Goal: Task Accomplishment & Management: Manage account settings

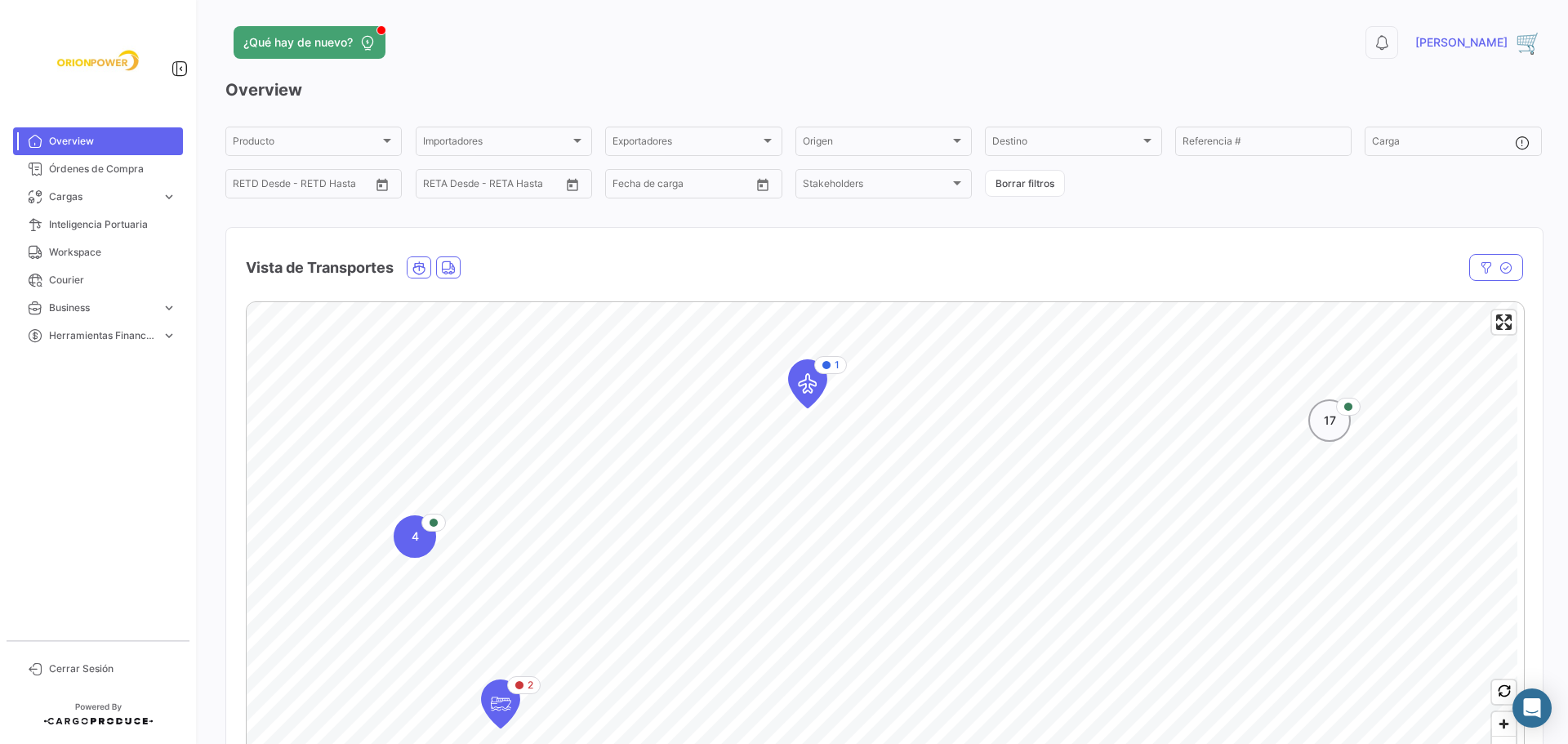
click at [1339, 435] on div "17" at bounding box center [1329, 420] width 42 height 42
click at [813, 610] on div "16" at bounding box center [815, 592] width 42 height 42
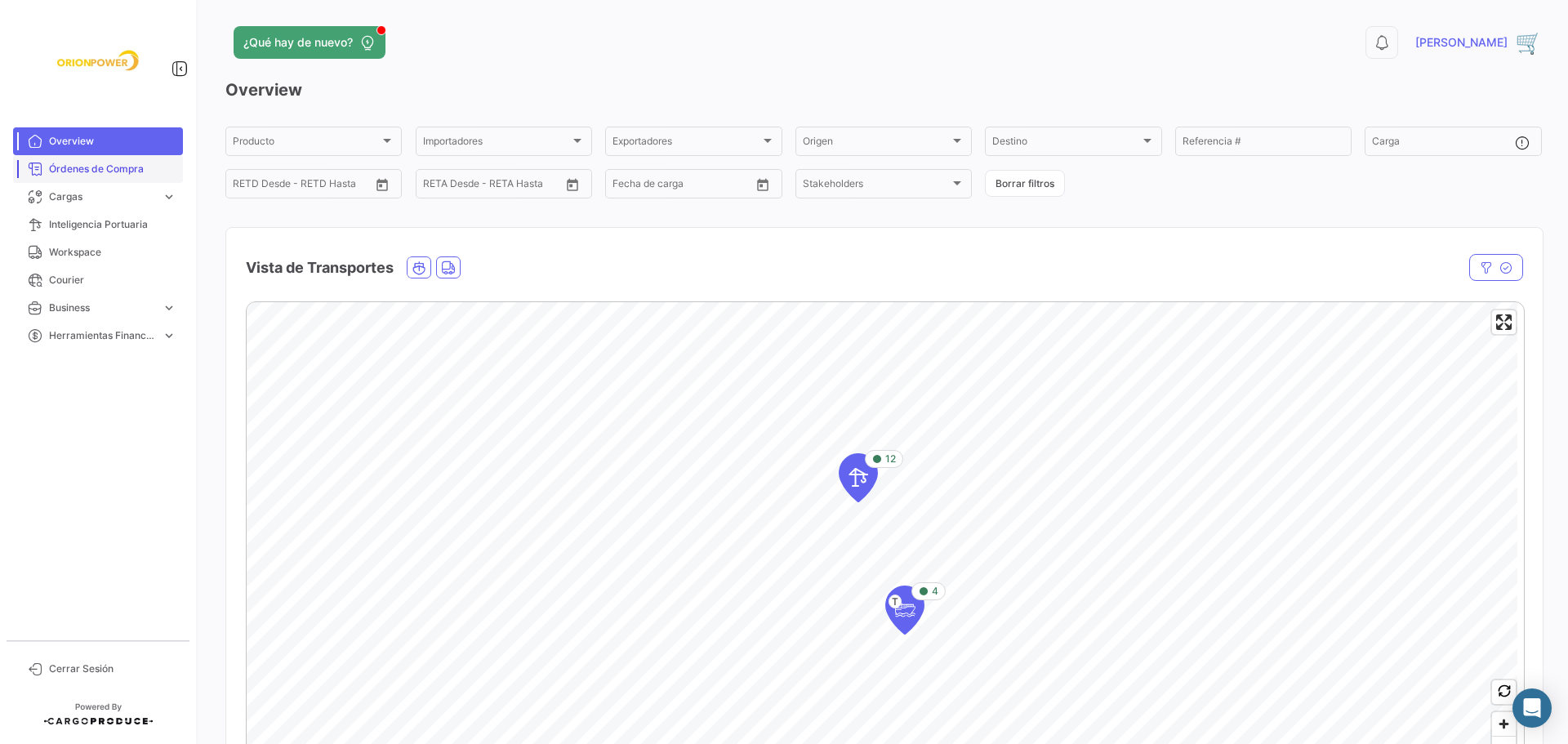
click at [66, 172] on span "Órdenes de Compra" at bounding box center [112, 168] width 128 height 14
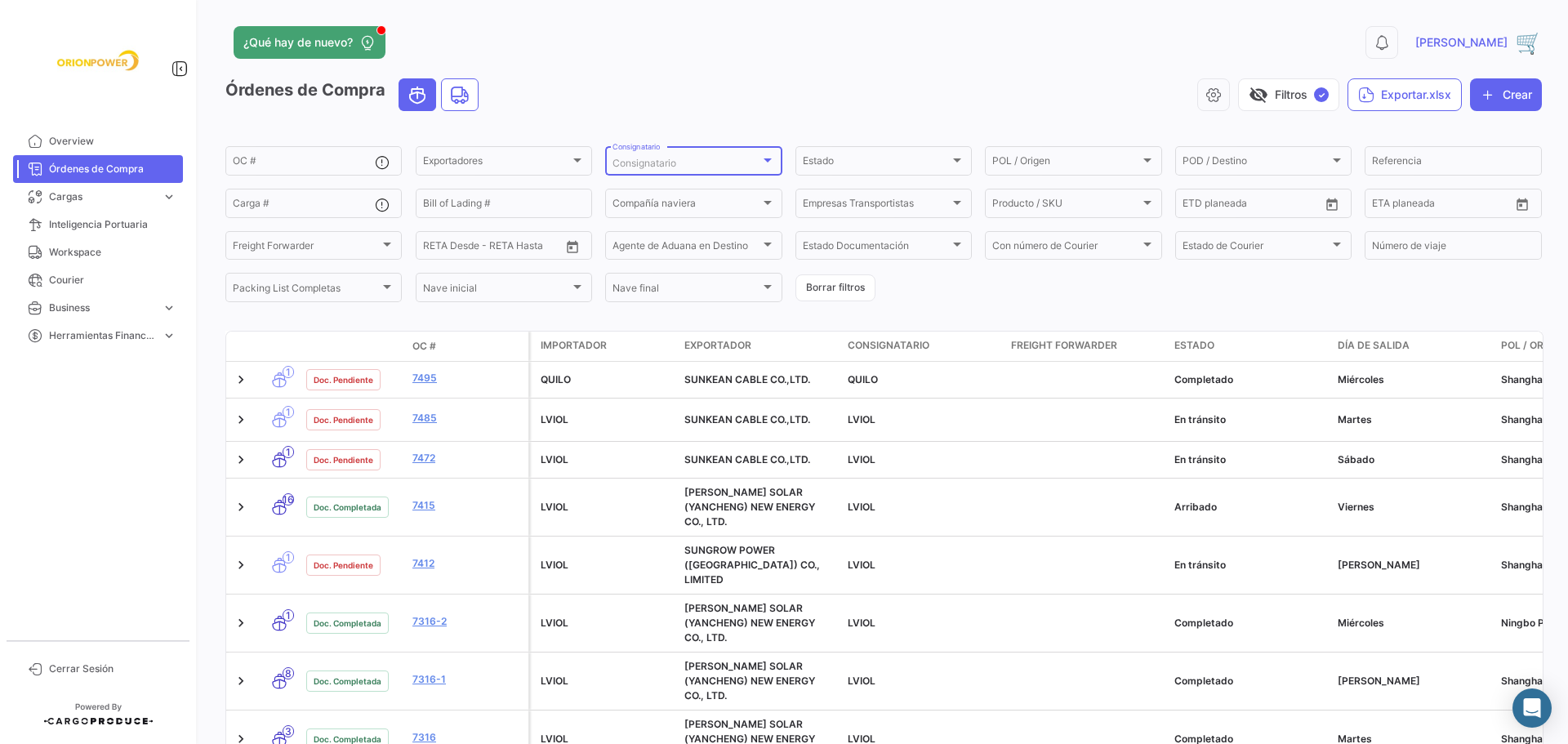
click at [763, 158] on div at bounding box center [768, 160] width 8 height 4
click at [664, 221] on span "LVIOL" at bounding box center [724, 222] width 228 height 14
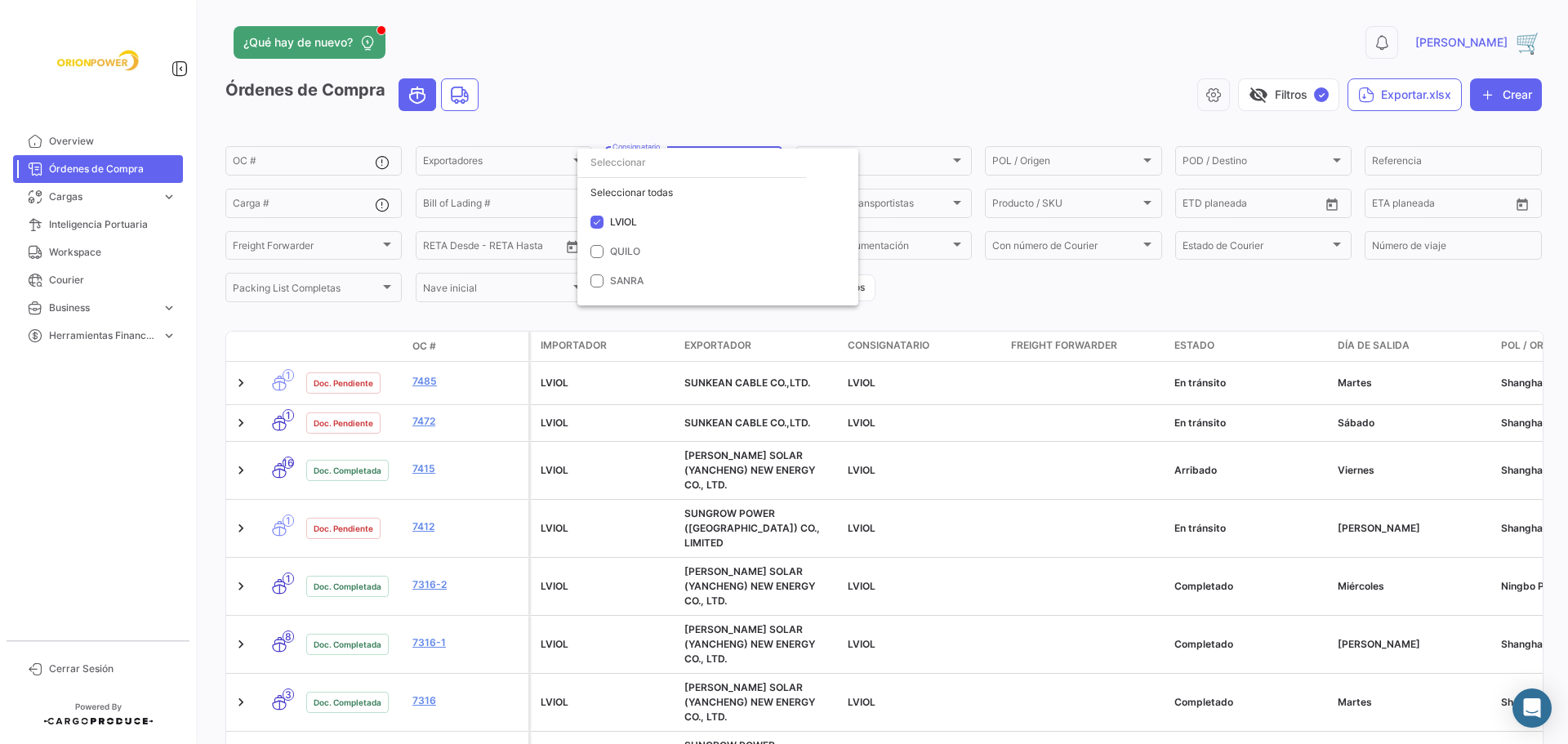
drag, startPoint x: 1561, startPoint y: 178, endPoint x: 1554, endPoint y: 221, distance: 43.6
click at [1554, 221] on div at bounding box center [784, 372] width 1568 height 744
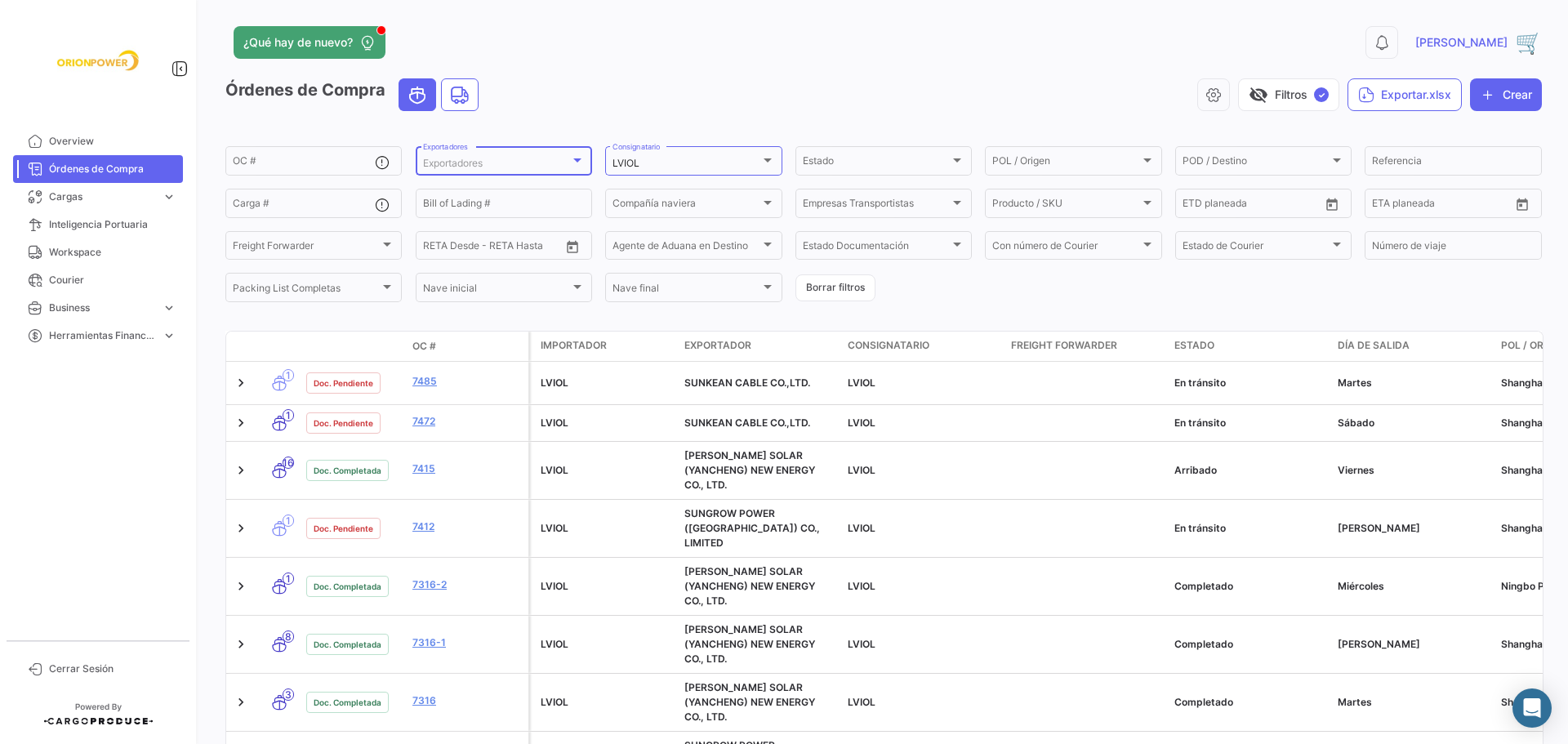
click at [577, 160] on div at bounding box center [577, 160] width 8 height 4
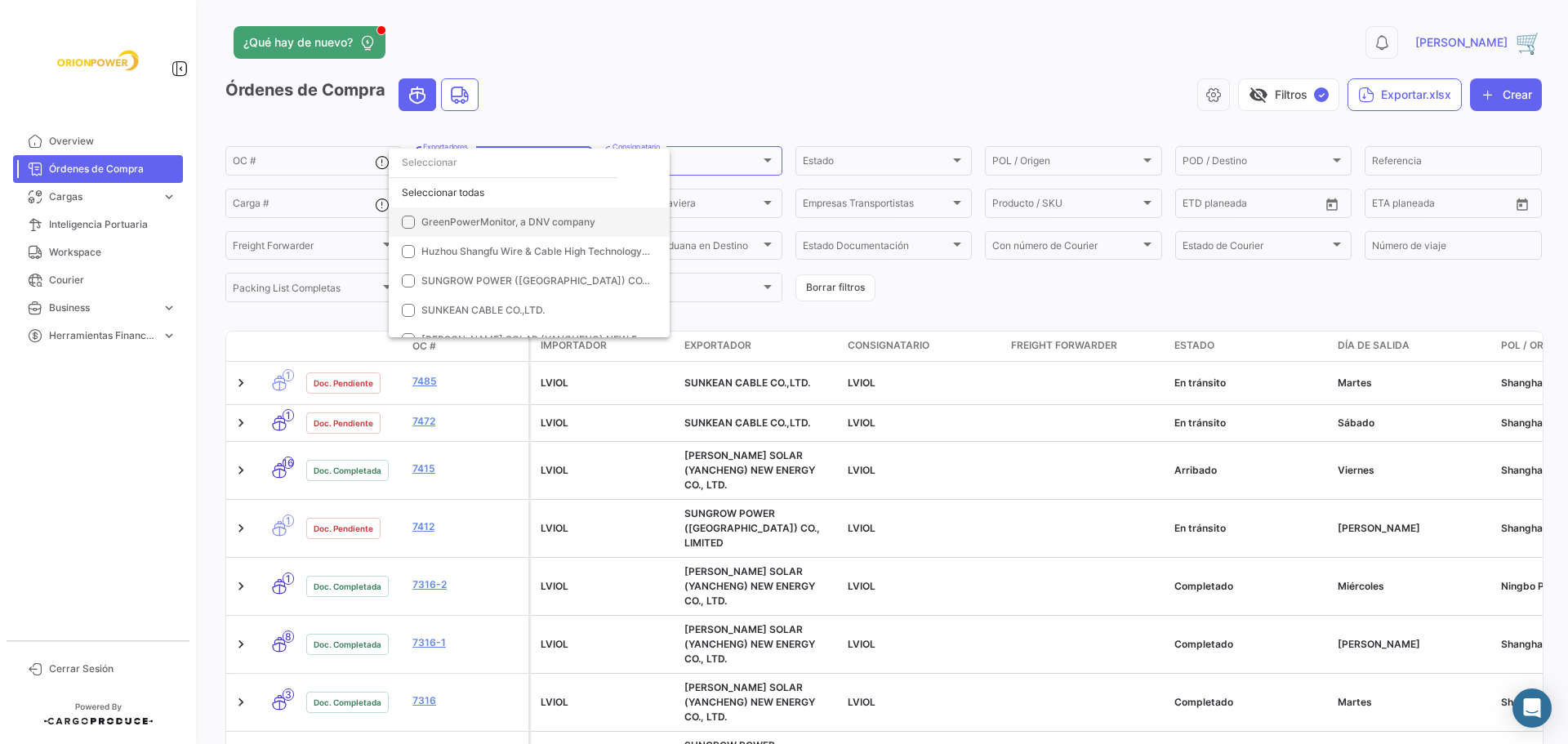
click at [451, 223] on span "GreenPowerMonitor, a DNV company" at bounding box center [508, 222] width 174 height 12
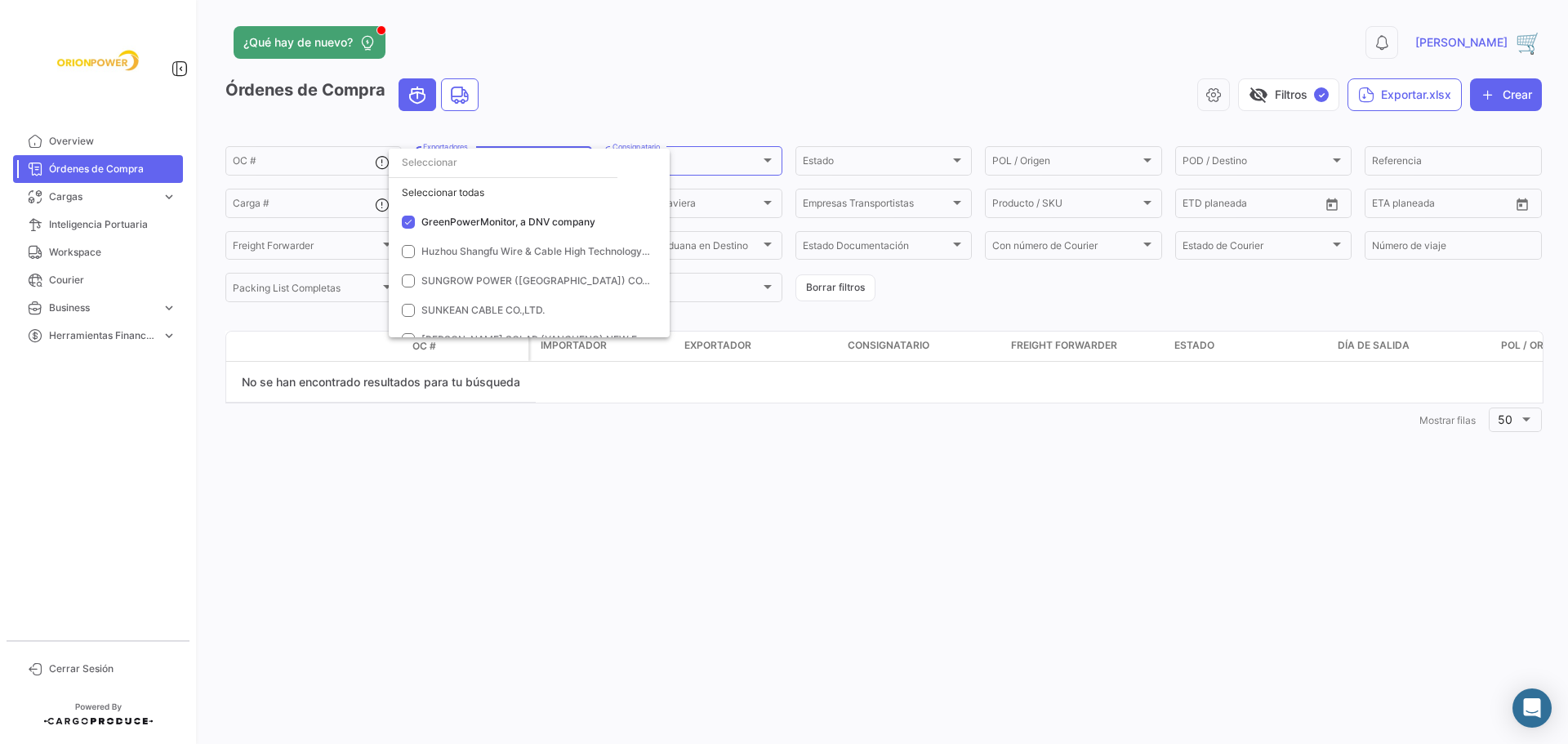
click at [1018, 292] on div at bounding box center [784, 372] width 1568 height 744
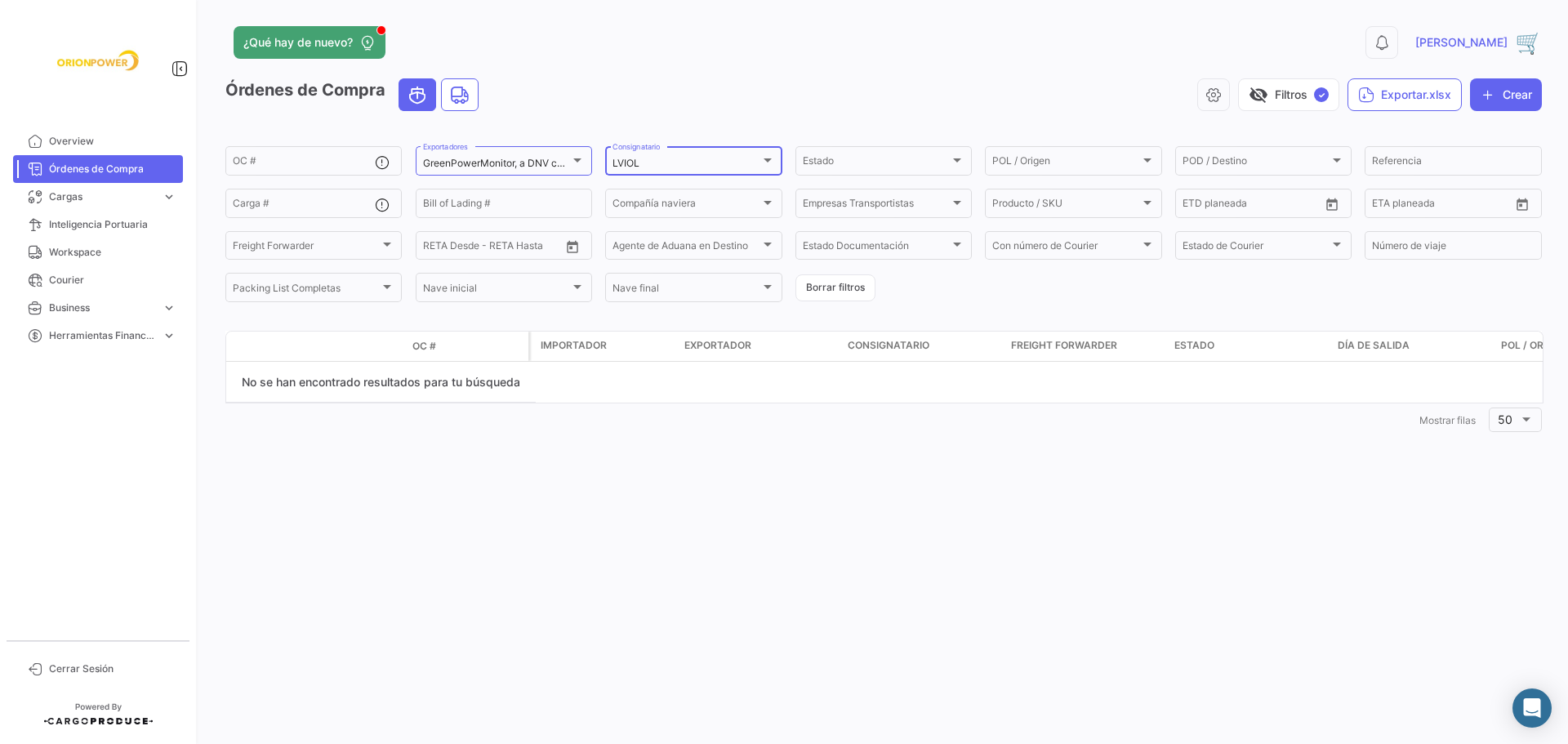
click at [767, 161] on div at bounding box center [768, 160] width 8 height 4
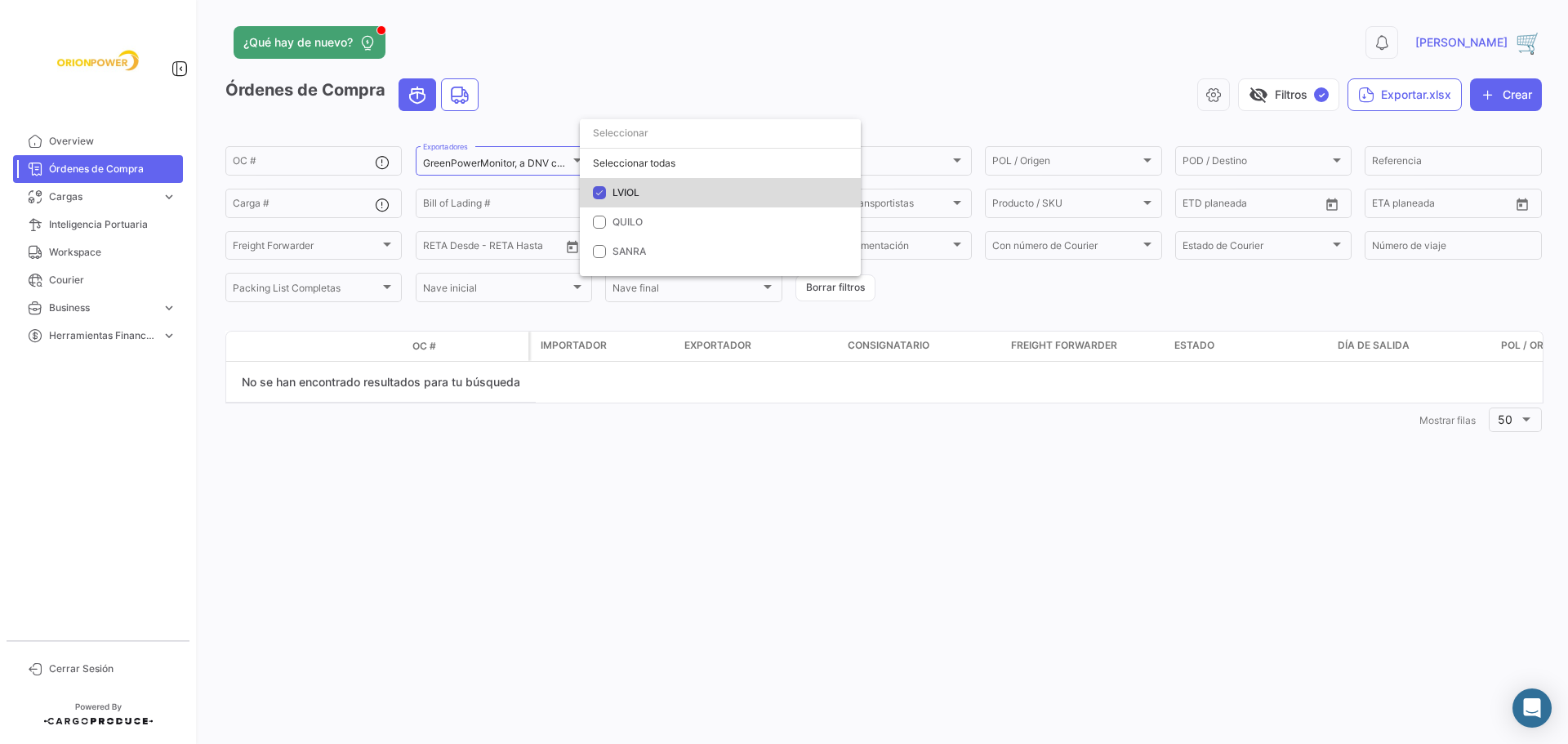
drag, startPoint x: 629, startPoint y: 195, endPoint x: 546, endPoint y: 162, distance: 89.3
click at [626, 194] on span "LVIOL" at bounding box center [626, 192] width 27 height 12
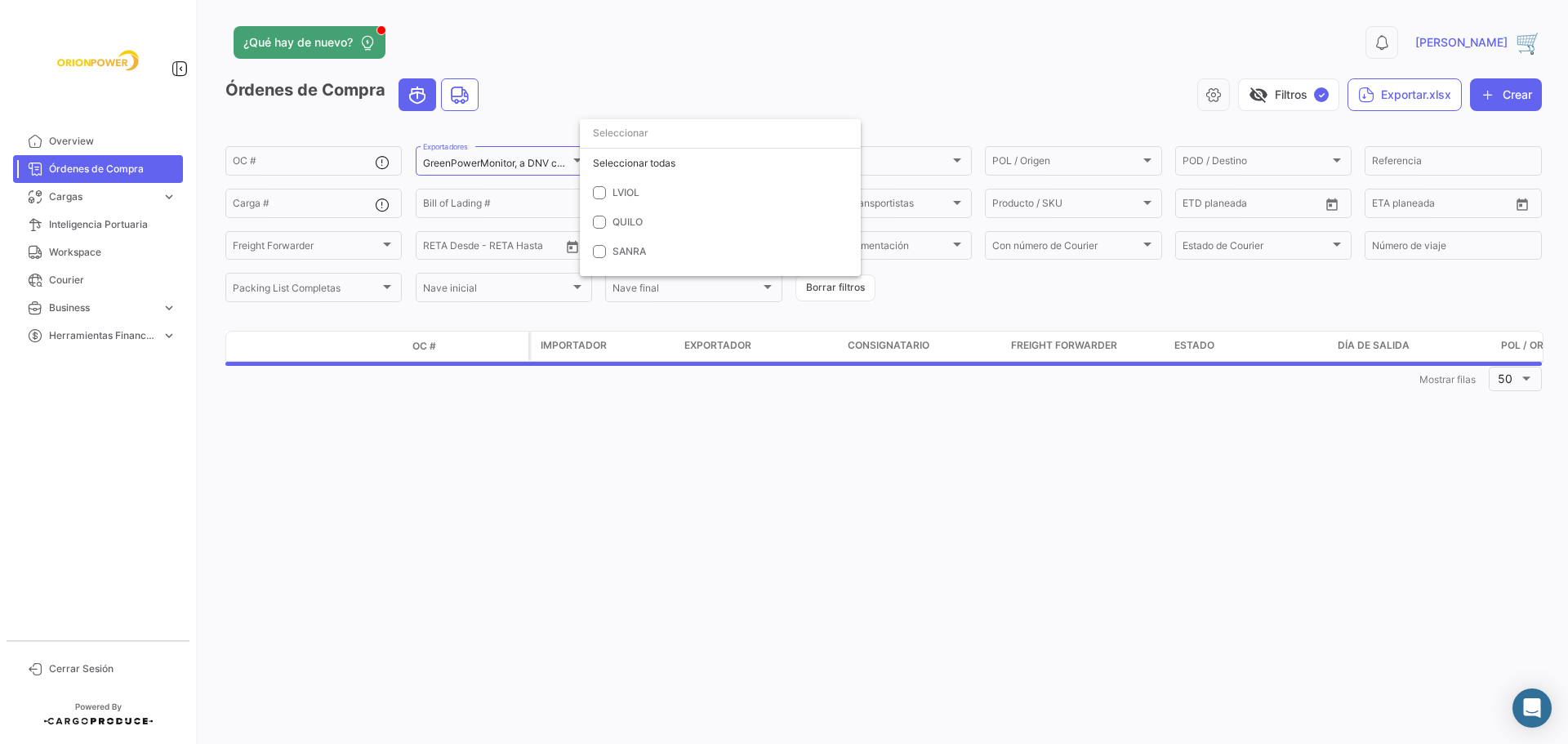
click at [546, 161] on div at bounding box center [784, 372] width 1568 height 744
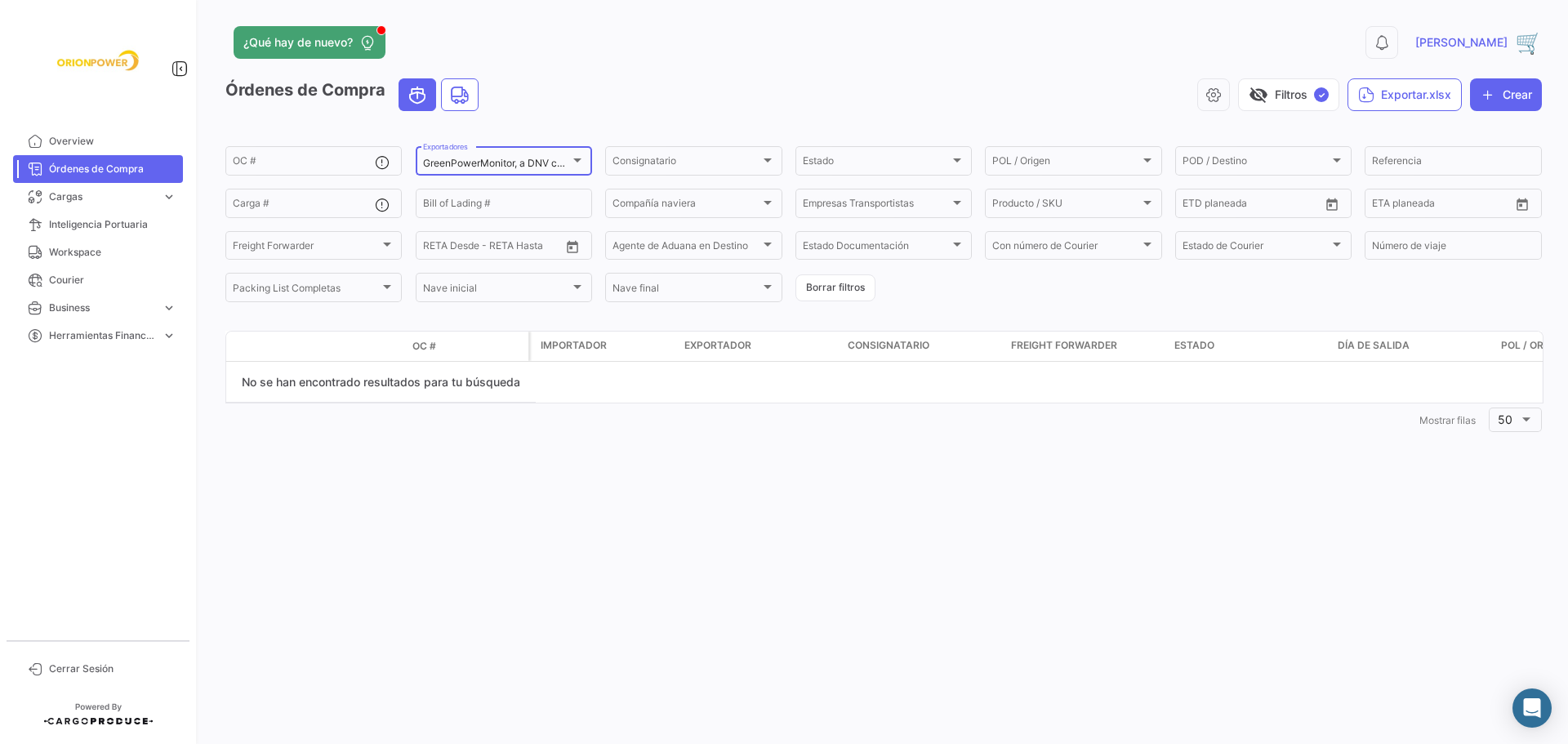
click at [576, 161] on div at bounding box center [577, 160] width 8 height 4
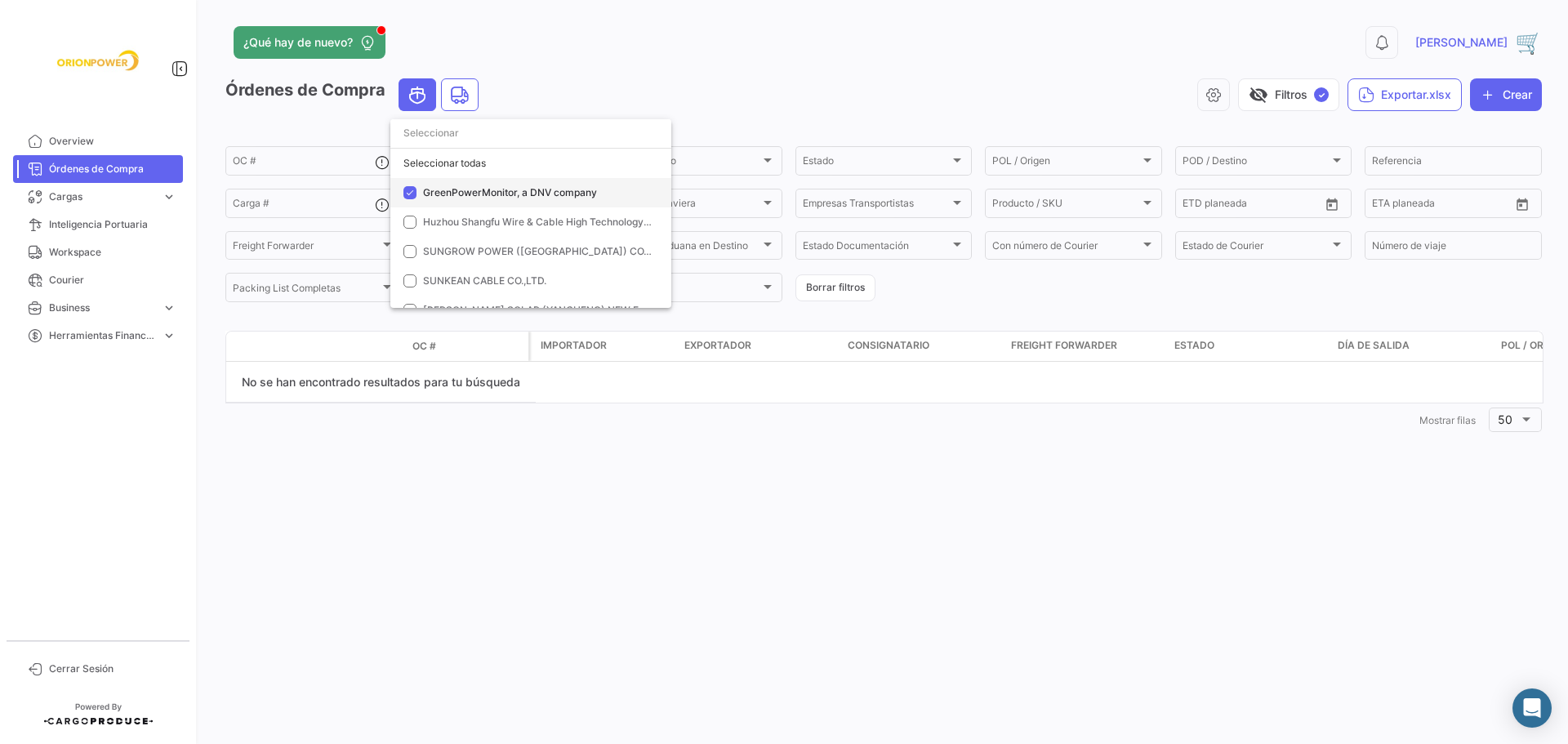
click at [484, 200] on span "GreenPowerMonitor, a DNV company" at bounding box center [537, 192] width 228 height 14
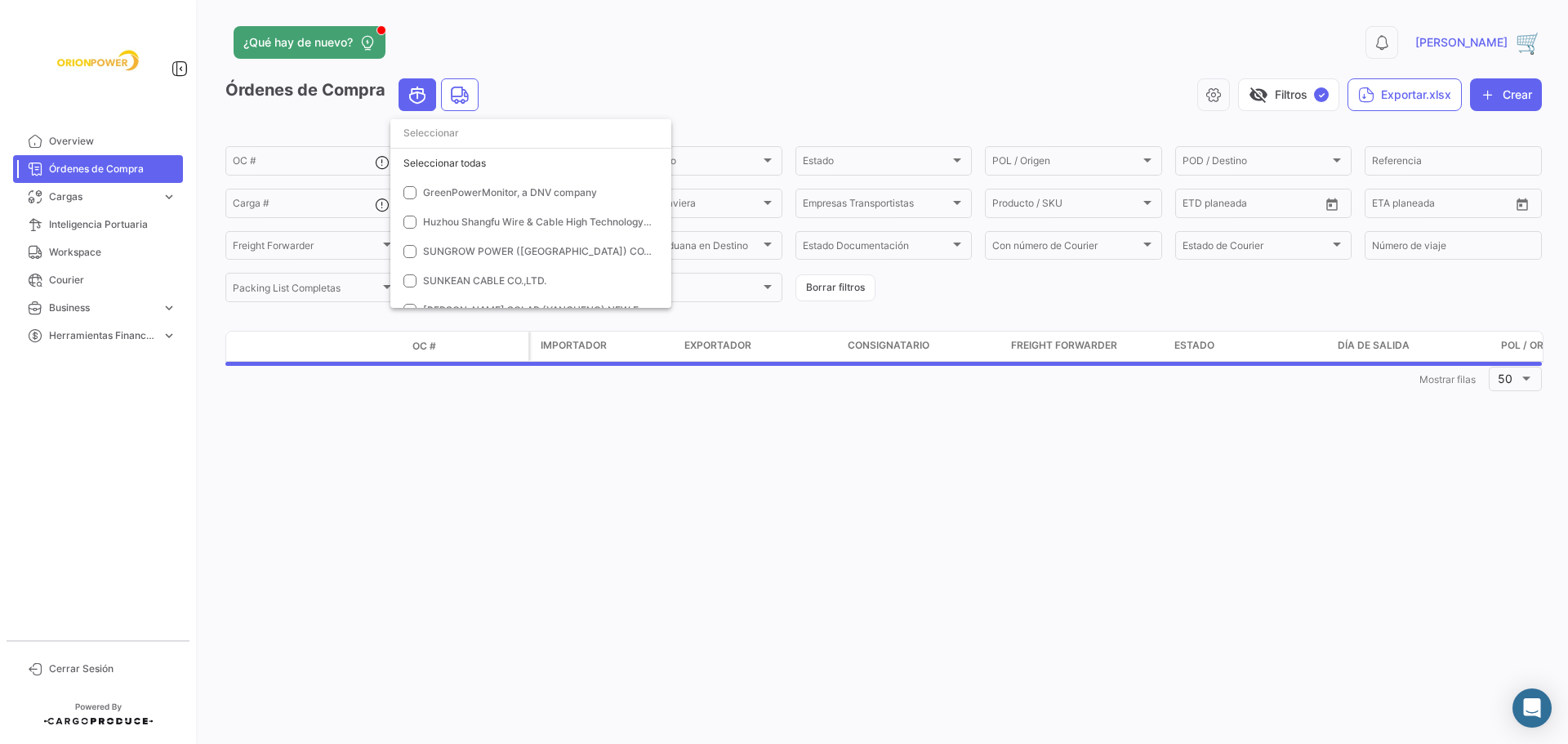
click at [332, 161] on div at bounding box center [784, 372] width 1568 height 744
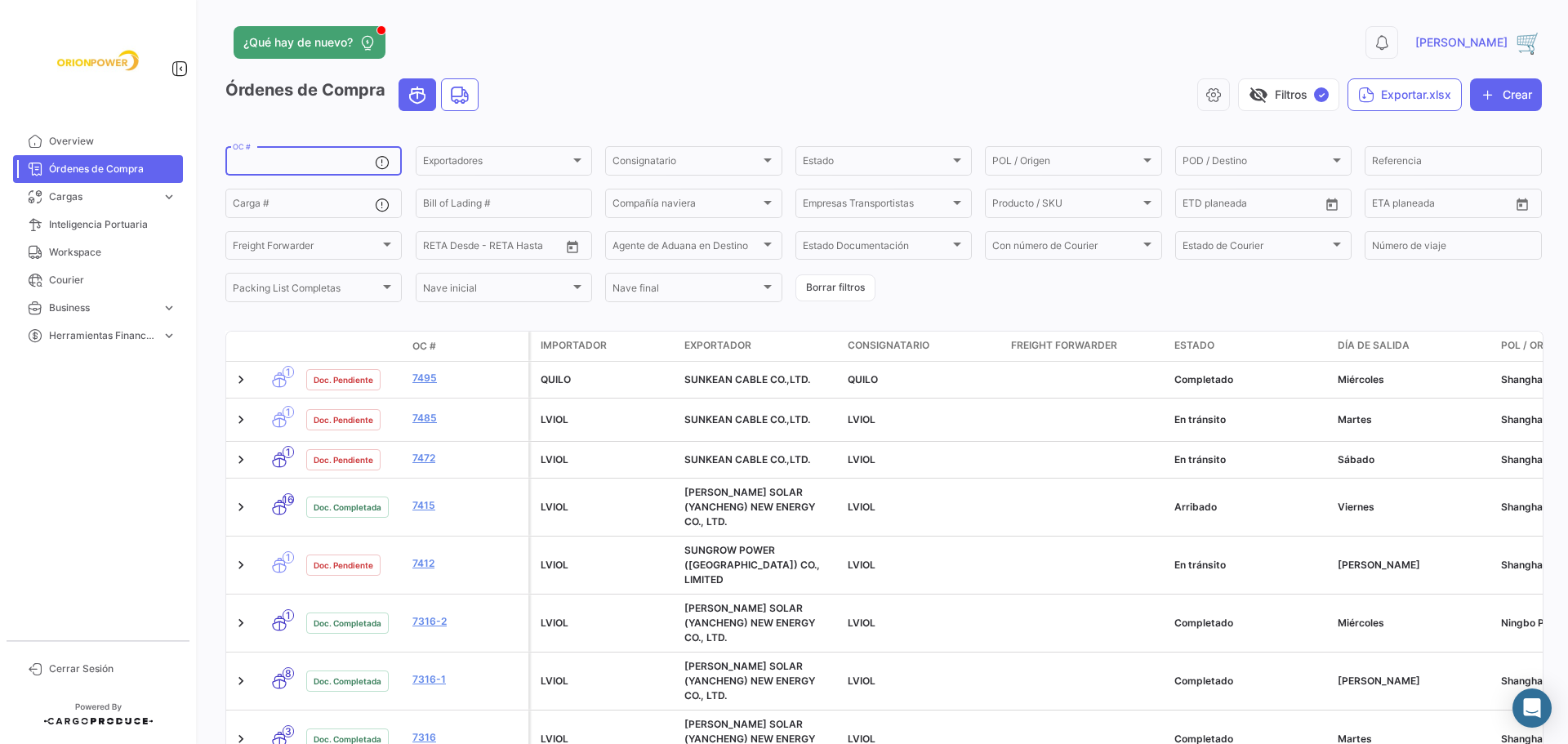
click at [332, 161] on input "OC #" at bounding box center [303, 163] width 142 height 12
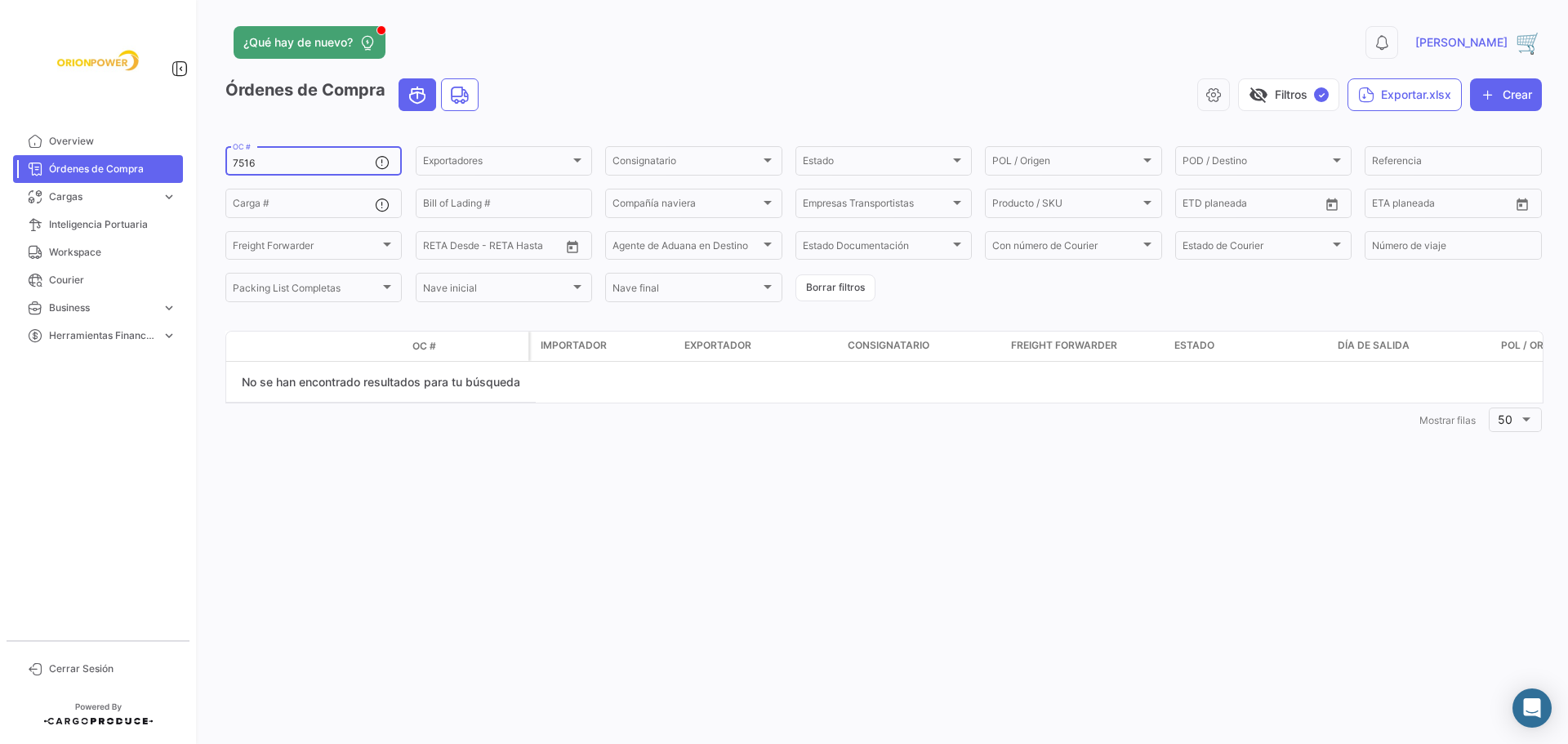
type input "7516"
click at [323, 201] on input "Carga #" at bounding box center [303, 206] width 142 height 12
click at [338, 163] on input "7516" at bounding box center [303, 163] width 142 height 12
